Goal: Transaction & Acquisition: Book appointment/travel/reservation

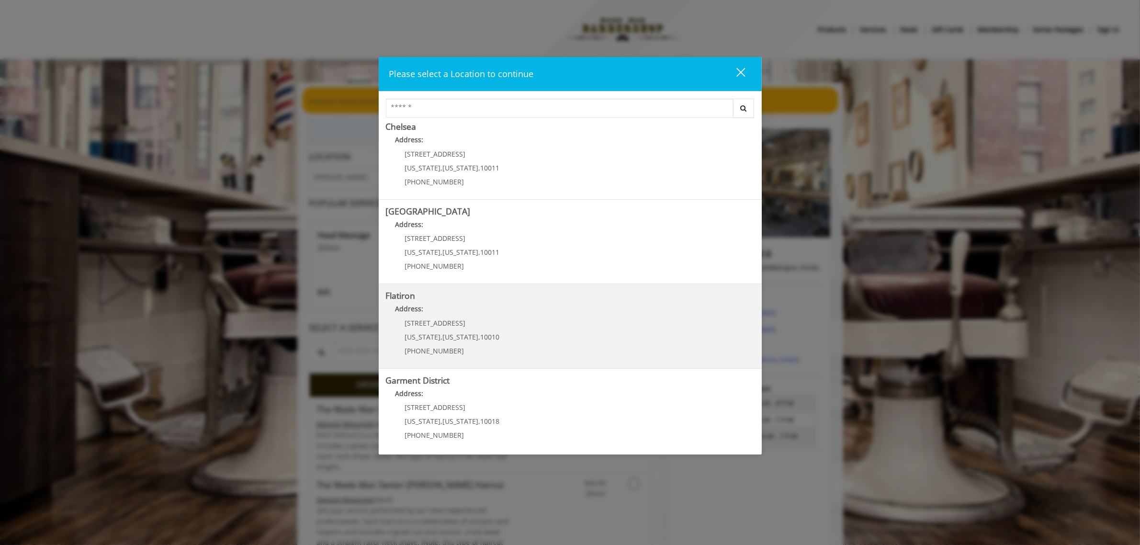
scroll to position [96, 0]
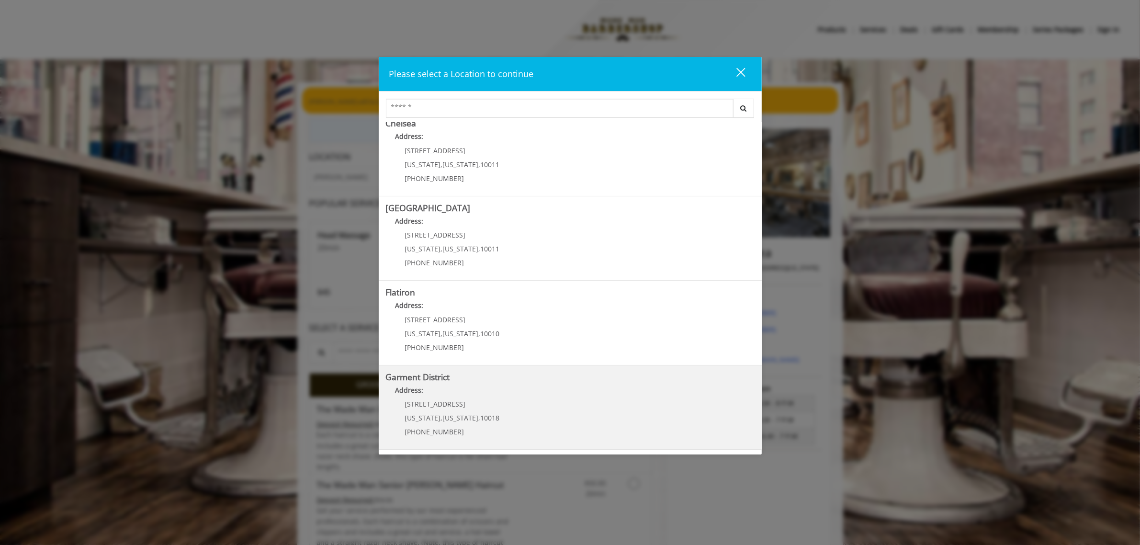
click at [477, 392] on District "Address:" at bounding box center [570, 392] width 369 height 15
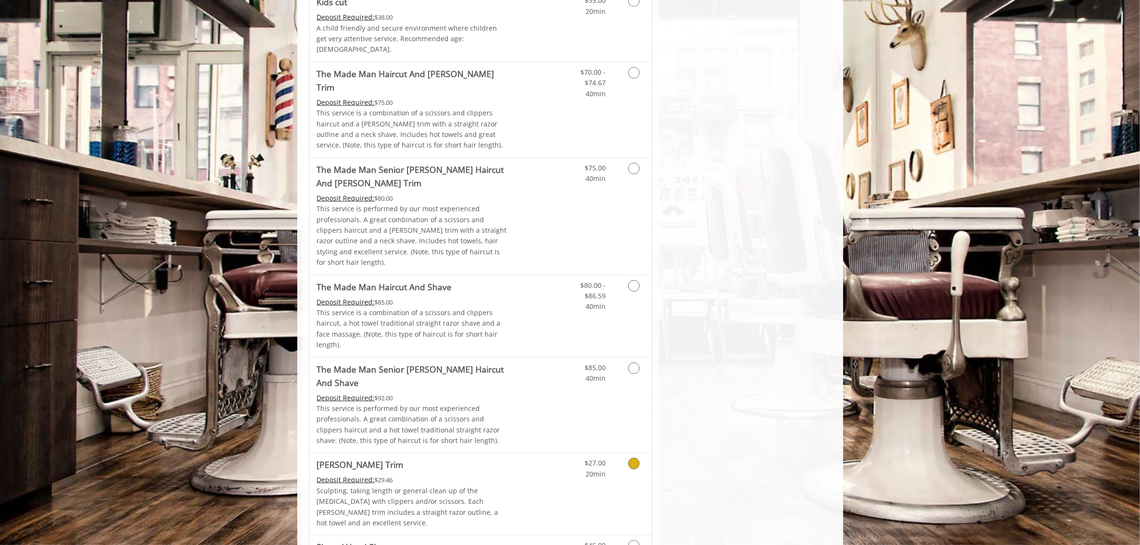
scroll to position [778, 0]
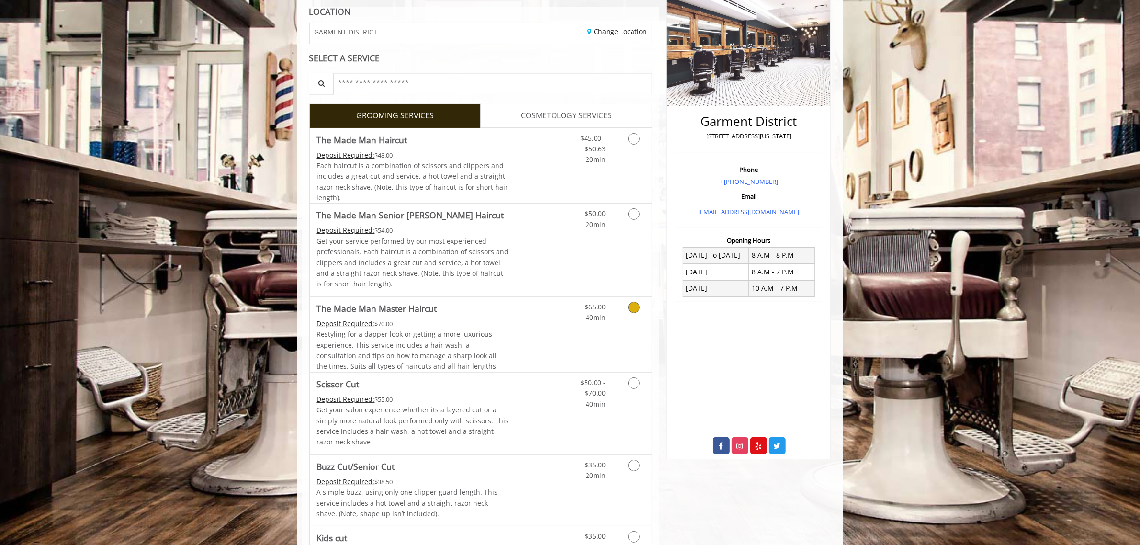
scroll to position [120, 0]
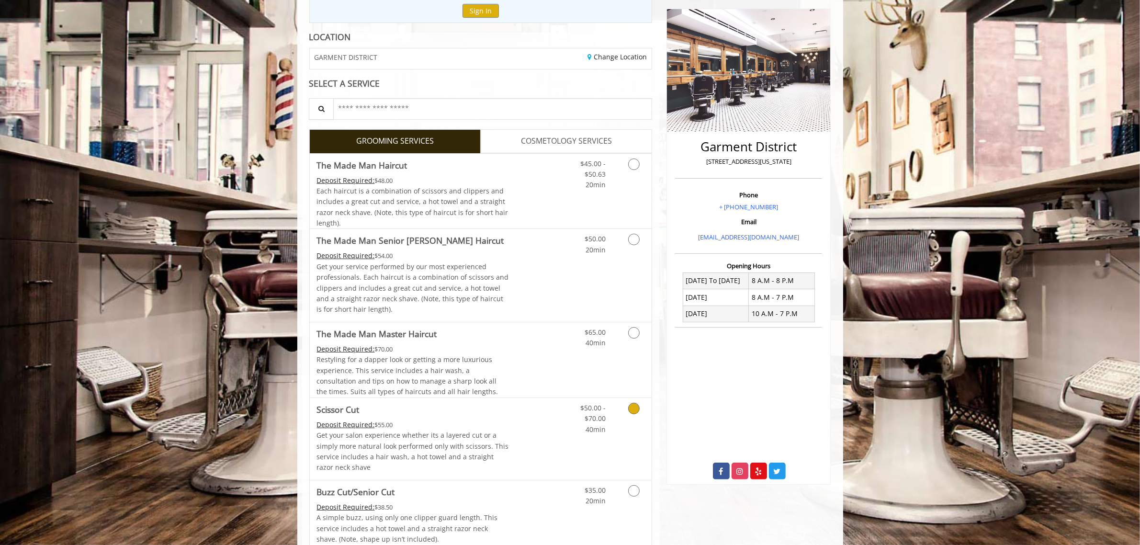
click at [633, 410] on icon "Grooming services" at bounding box center [633, 408] width 11 height 11
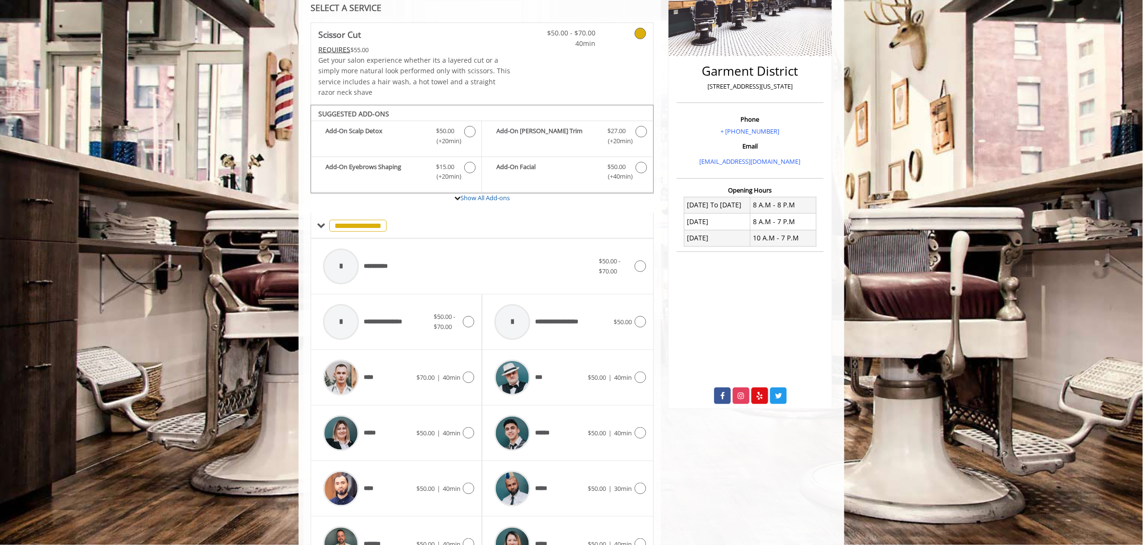
scroll to position [241, 0]
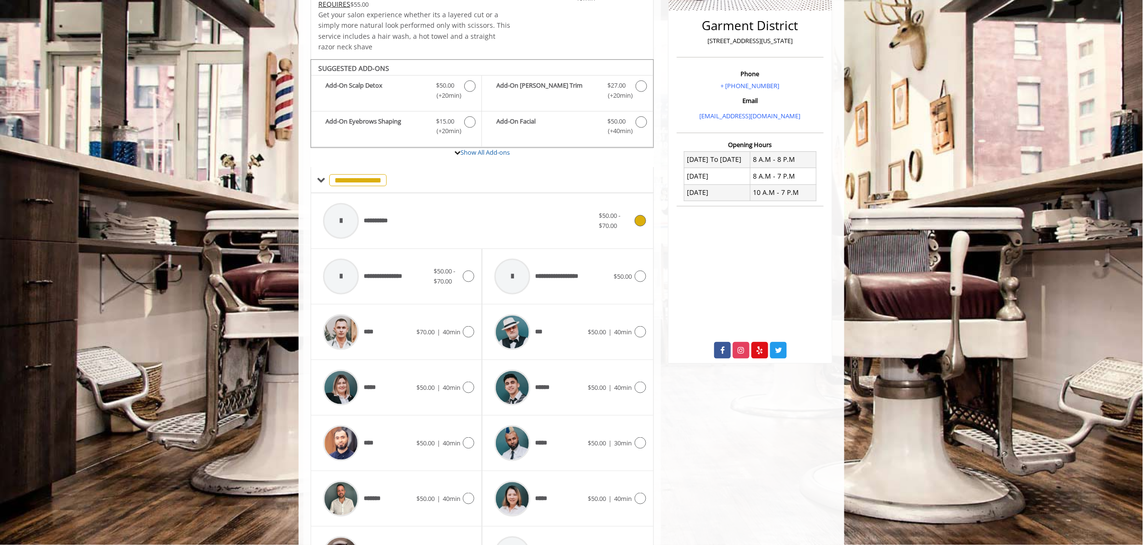
click at [640, 222] on icon at bounding box center [640, 220] width 11 height 11
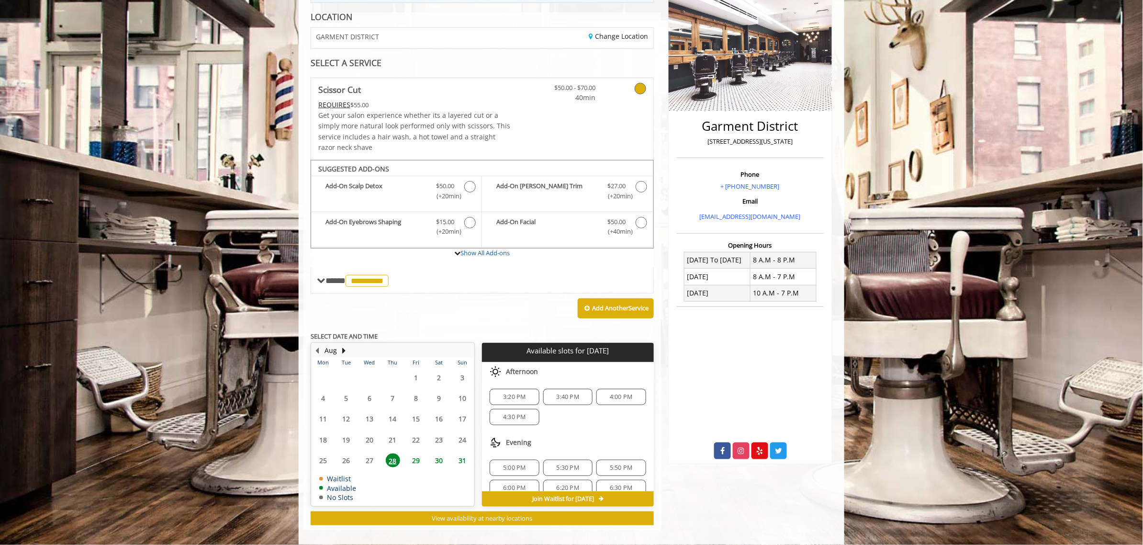
scroll to position [149, 0]
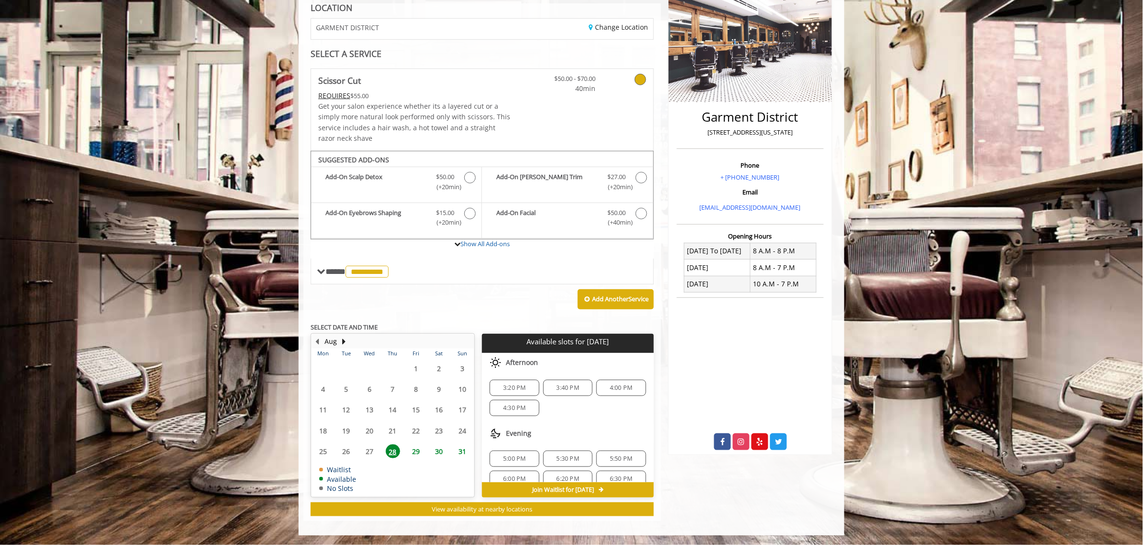
click at [515, 409] on span "4:30 PM" at bounding box center [514, 408] width 22 height 8
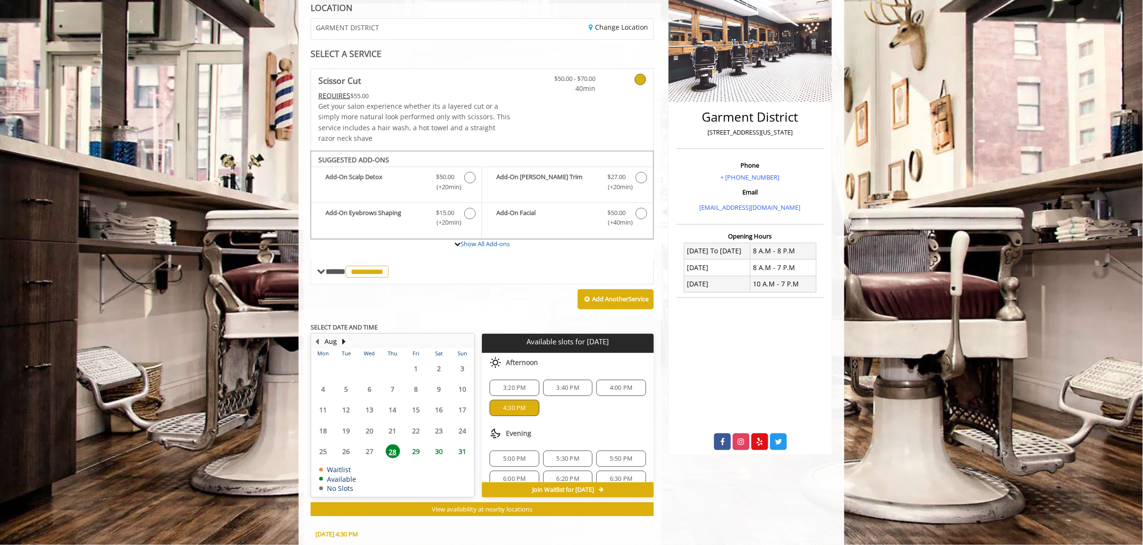
scroll to position [323, 0]
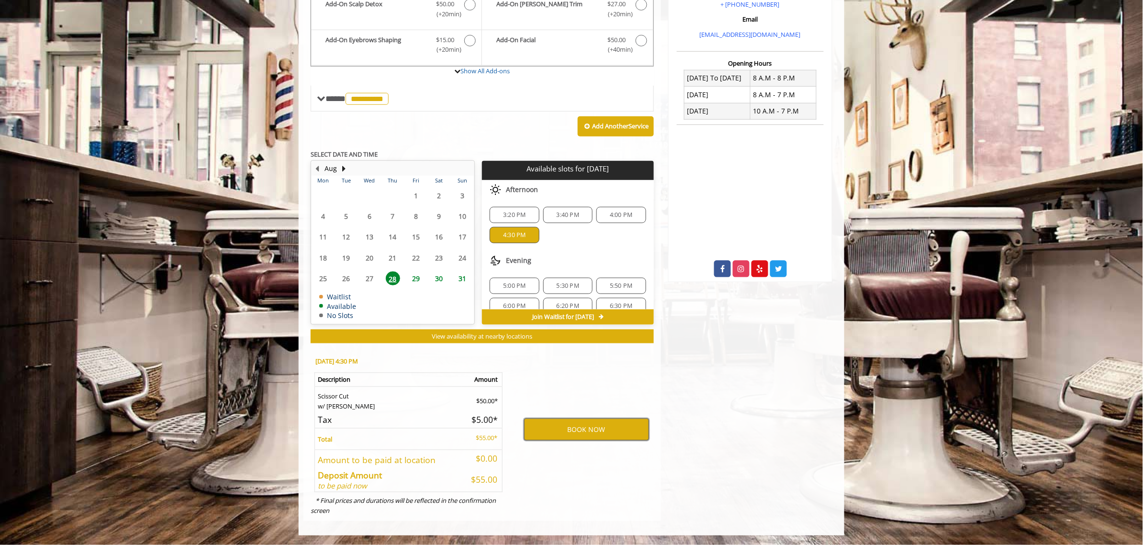
click at [595, 430] on button "BOOK NOW" at bounding box center [586, 429] width 125 height 22
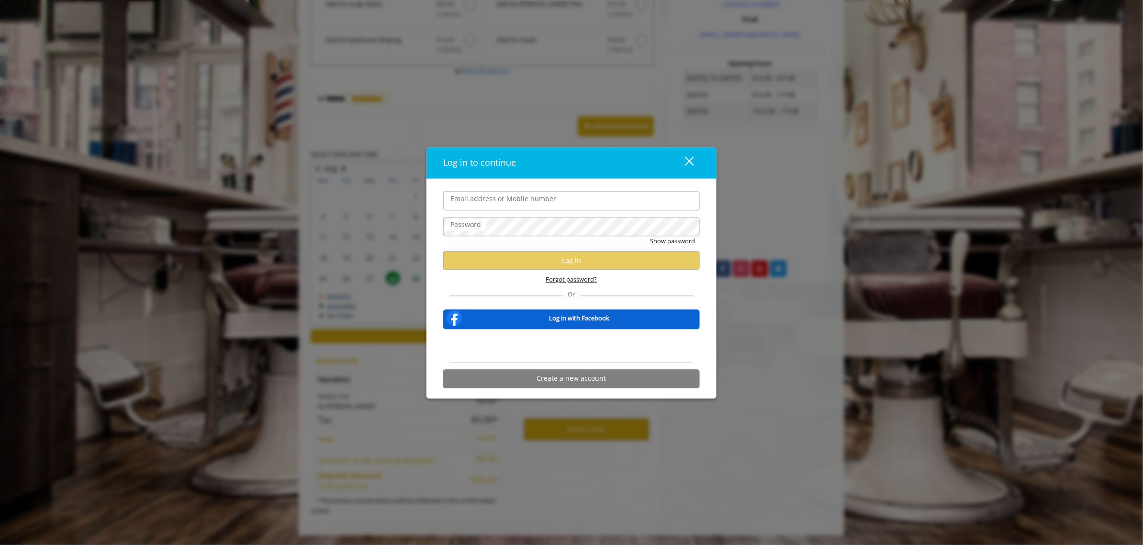
click at [589, 279] on span "Forgot password?" at bounding box center [571, 280] width 51 height 10
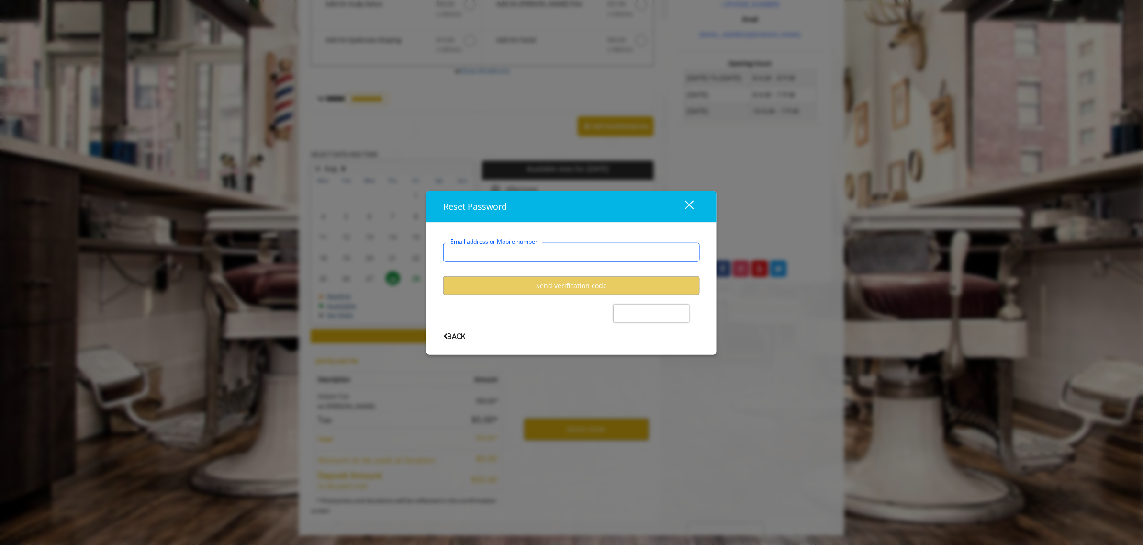
click at [518, 252] on input "Email address or Mobile number" at bounding box center [571, 252] width 257 height 19
type input "**********"
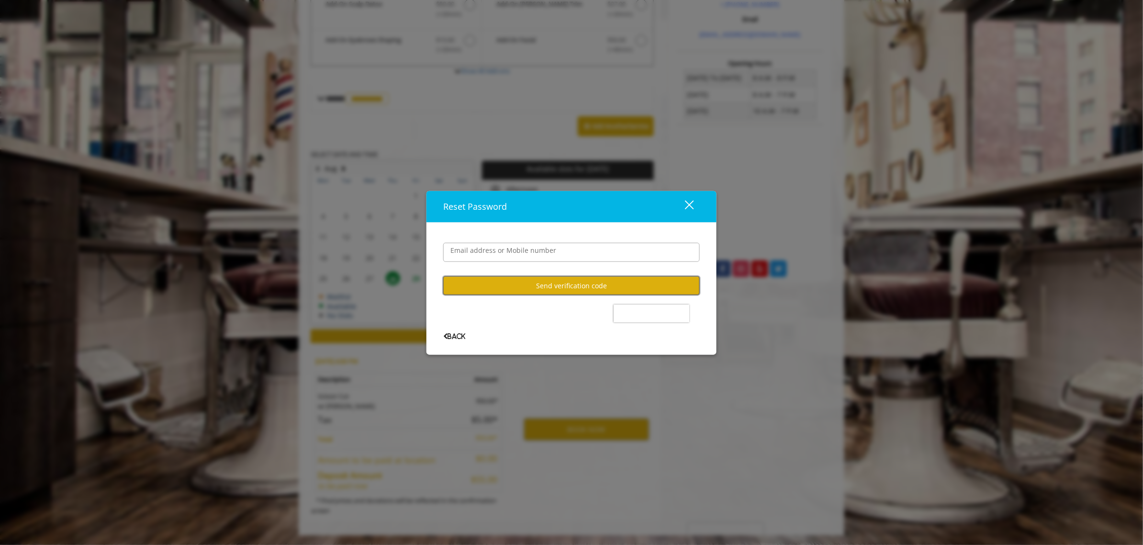
click at [557, 283] on button "Send verification code" at bounding box center [571, 285] width 257 height 19
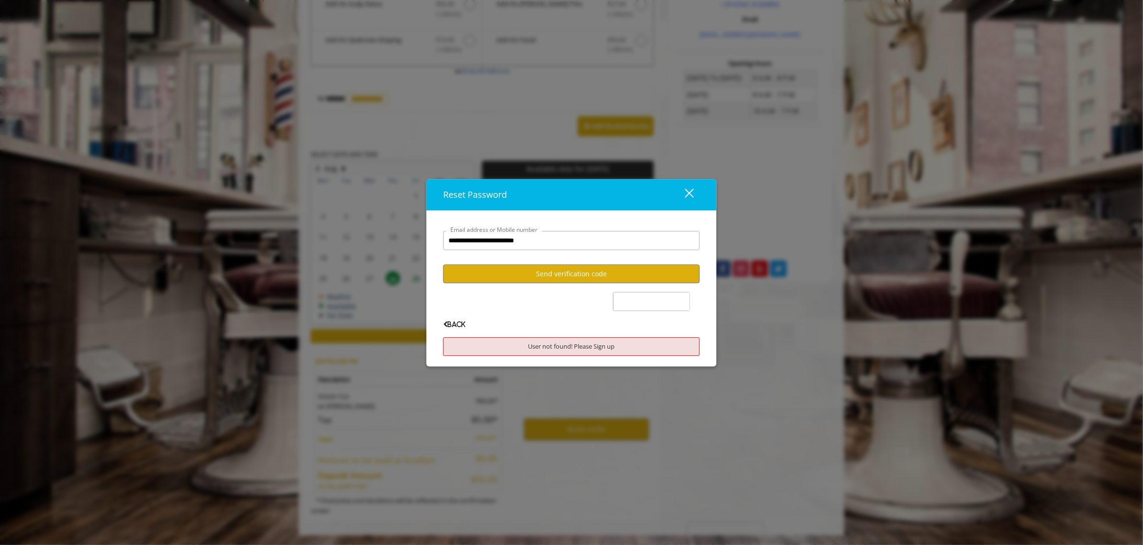
click at [589, 343] on div "User not found! Please Sign up" at bounding box center [571, 346] width 257 height 19
click at [460, 323] on span "Back" at bounding box center [454, 325] width 22 height 6
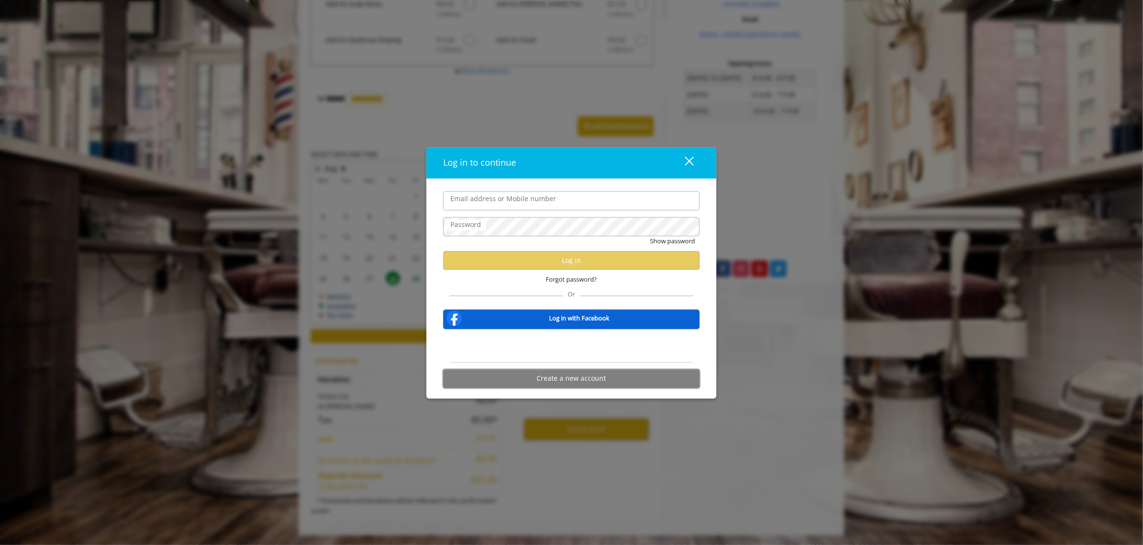
click at [565, 383] on button "Create a new account" at bounding box center [571, 378] width 257 height 19
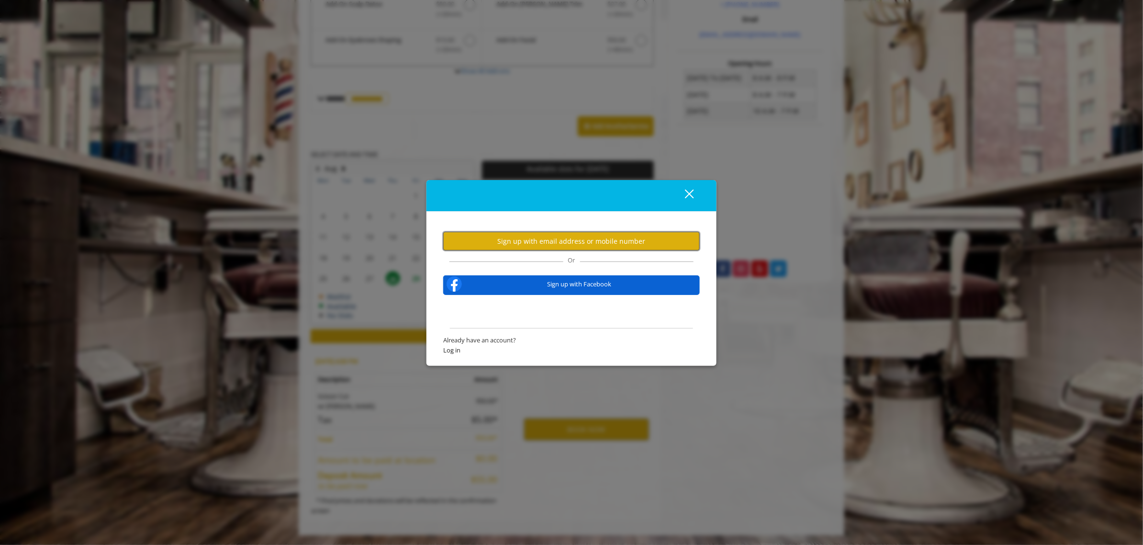
click at [573, 239] on button "Sign up with email address or mobile number" at bounding box center [571, 241] width 257 height 19
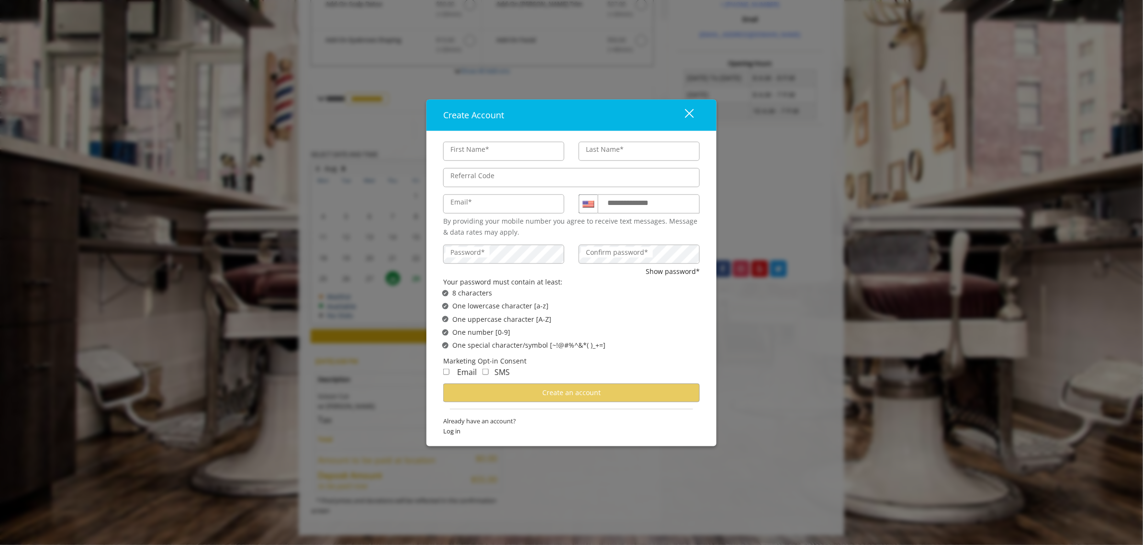
click at [489, 154] on input "First Name*" at bounding box center [503, 151] width 121 height 19
type input "******"
click at [625, 152] on label "Last Name*" at bounding box center [604, 149] width 47 height 11
click at [625, 152] on input "Last Name*" at bounding box center [639, 151] width 121 height 19
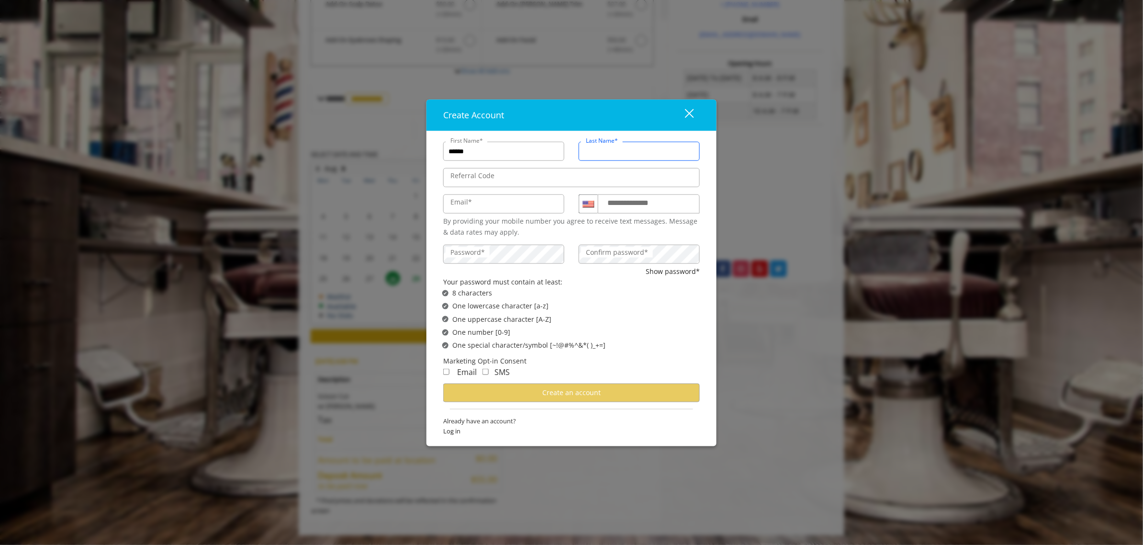
click at [616, 152] on input "Last Name*" at bounding box center [639, 151] width 121 height 19
click at [615, 152] on input "Last Name*" at bounding box center [639, 151] width 121 height 19
type input "*******"
click at [499, 202] on input "Email*" at bounding box center [503, 203] width 121 height 19
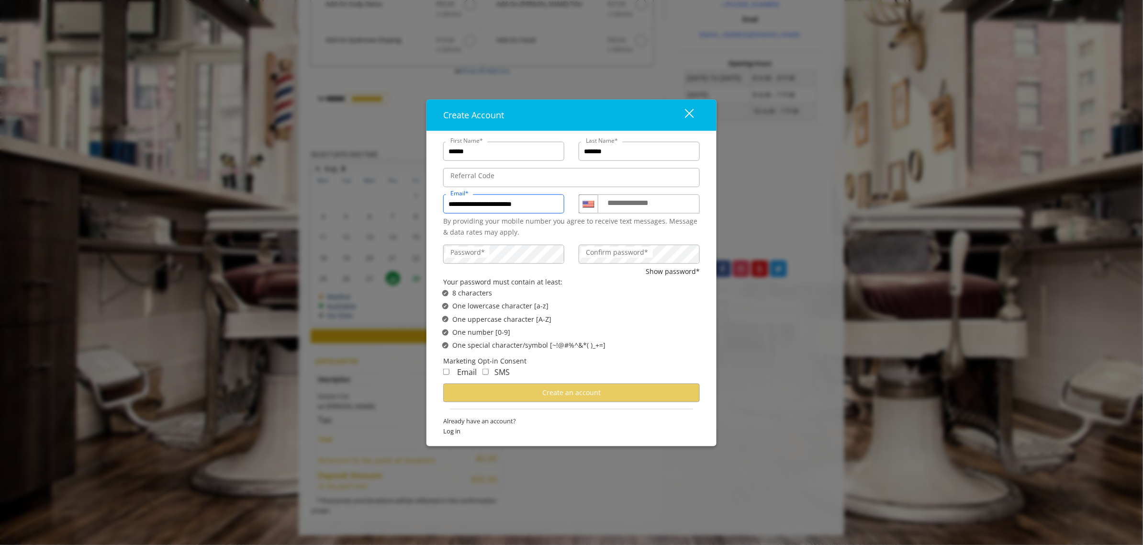
click at [472, 207] on input "**********" at bounding box center [503, 203] width 121 height 19
type input "**********"
click at [602, 255] on label "Confirm password*" at bounding box center [617, 252] width 72 height 11
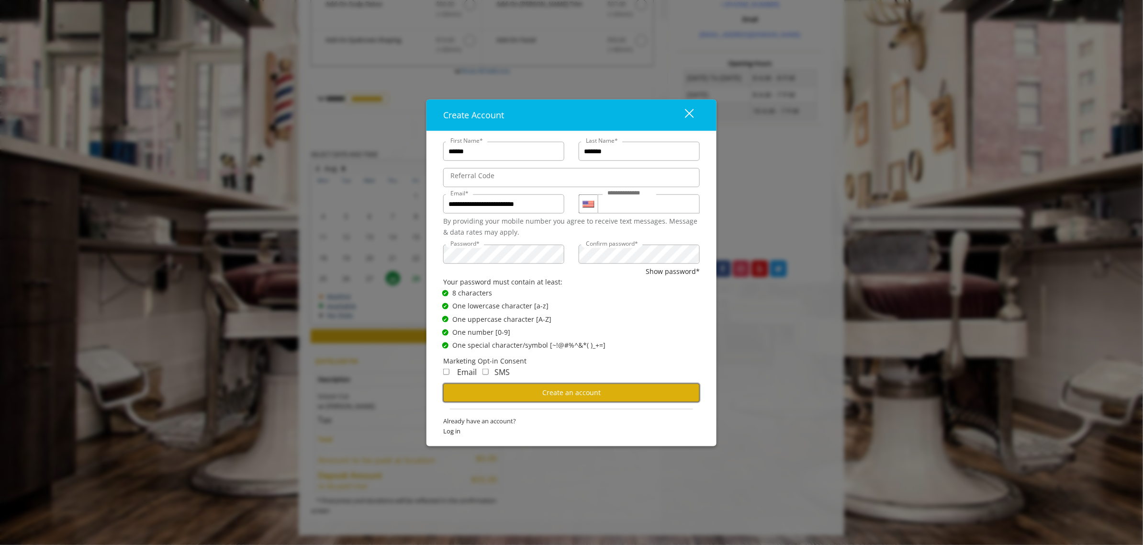
click at [561, 388] on span "Create an account" at bounding box center [571, 392] width 58 height 9
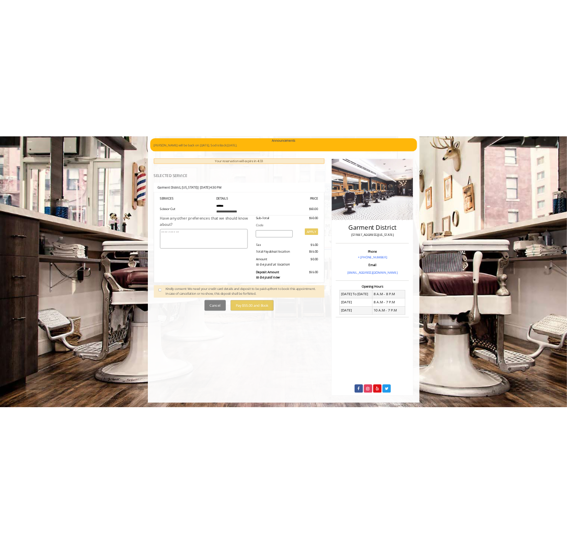
scroll to position [72, 0]
